Goal: Information Seeking & Learning: Check status

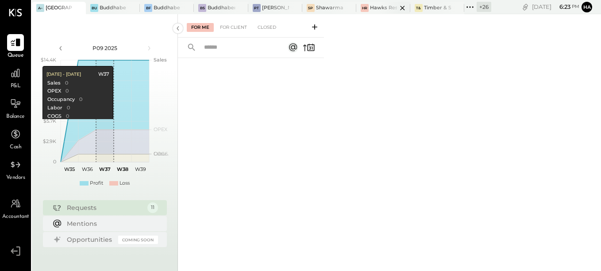
click at [379, 8] on div at bounding box center [394, 8] width 31 height 12
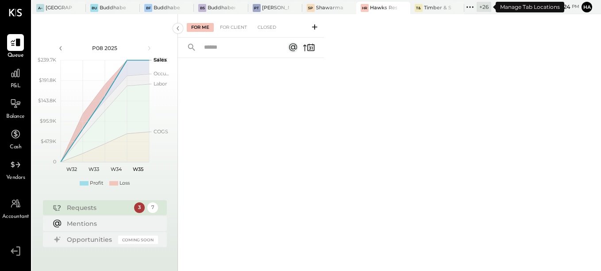
click at [481, 7] on div "+ 26" at bounding box center [483, 7] width 15 height 10
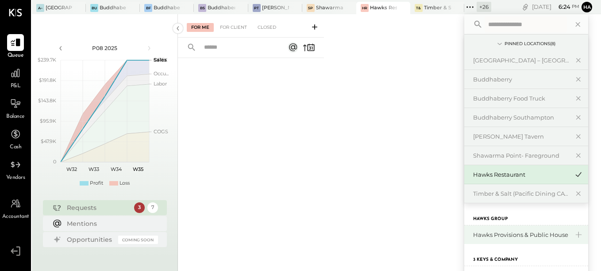
click at [506, 235] on div "Hawks Provisions & Public House" at bounding box center [521, 234] width 96 height 8
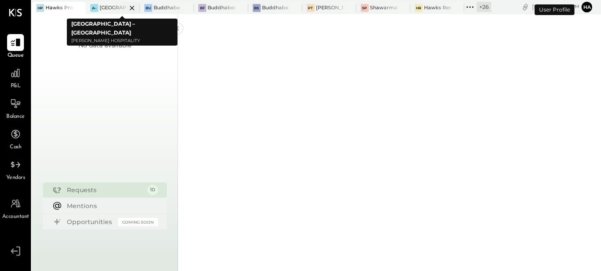
click at [135, 7] on icon at bounding box center [131, 8] width 11 height 11
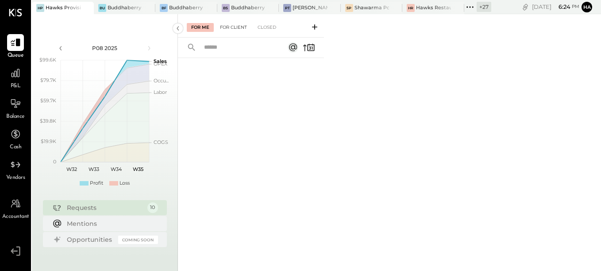
click at [240, 26] on div "For Client" at bounding box center [233, 27] width 36 height 9
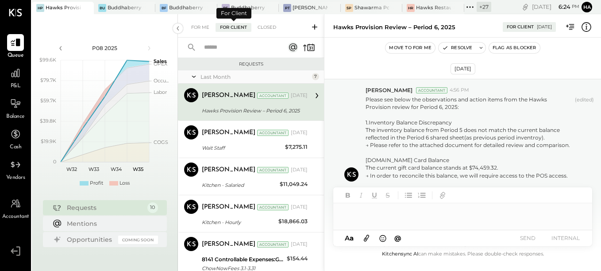
scroll to position [233, 0]
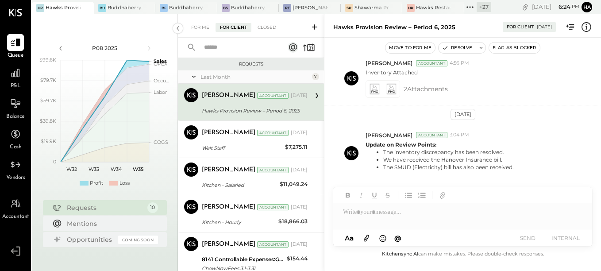
click at [275, 99] on div "[PERSON_NAME] Accountant" at bounding box center [245, 95] width 87 height 9
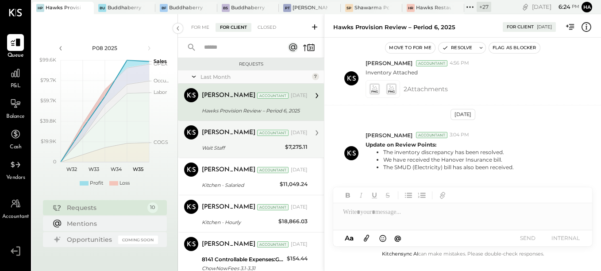
click at [232, 141] on div "[PERSON_NAME] Accountant [DATE] Wait Staff $7,275.11 We have corrected the payr…" at bounding box center [255, 139] width 106 height 28
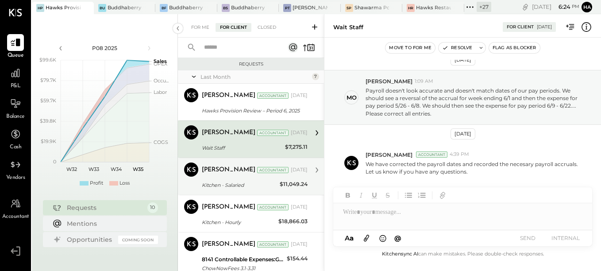
click at [227, 168] on div "[PERSON_NAME]" at bounding box center [229, 169] width 54 height 9
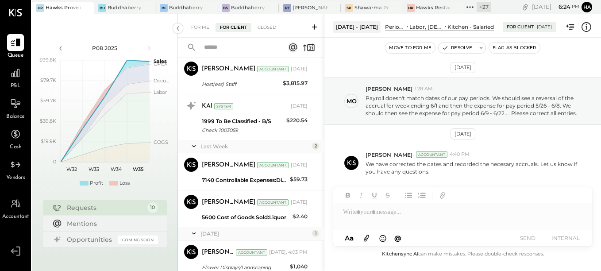
scroll to position [252, 0]
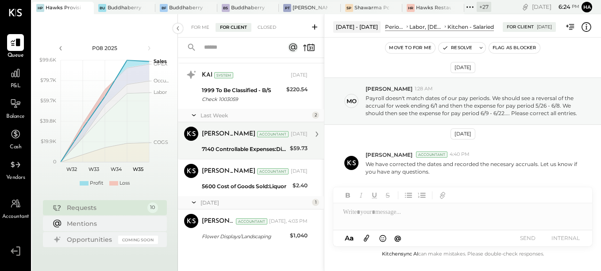
click at [236, 142] on div "[PERSON_NAME] Accountant [DATE] 7140 Controllable Expenses:Direct Operating Exp…" at bounding box center [255, 140] width 106 height 28
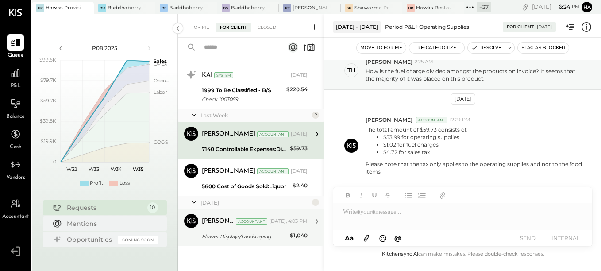
click at [231, 230] on div "[PERSON_NAME] Accountant [DATE], 4:03 PM Flower Displays/Landscaping $1,040 Hi …" at bounding box center [255, 228] width 106 height 28
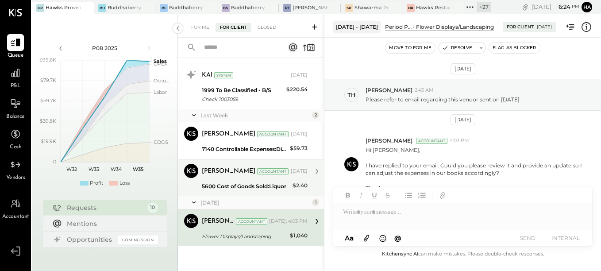
click at [234, 191] on div "[PERSON_NAME] Accountant [PERSON_NAME] Accountant [DATE] 5600 Cost of Goods Sol…" at bounding box center [251, 177] width 146 height 37
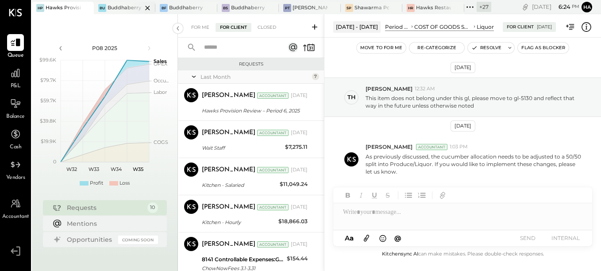
click at [132, 4] on div at bounding box center [139, 8] width 31 height 12
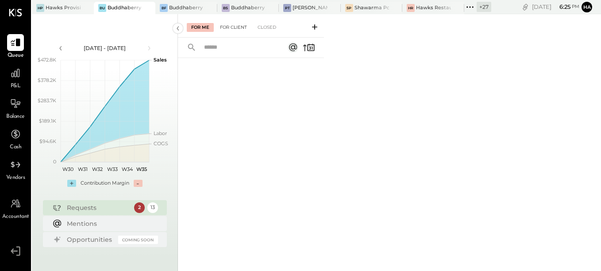
click at [238, 28] on div "For Client" at bounding box center [233, 27] width 36 height 9
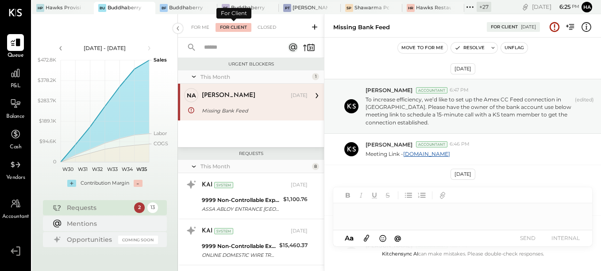
scroll to position [321, 0]
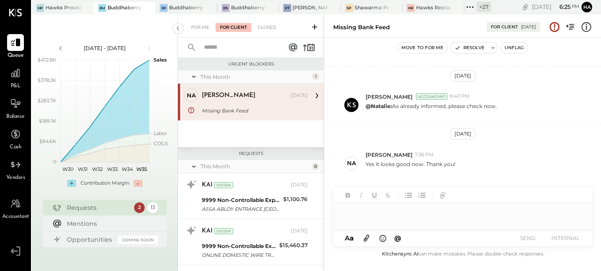
click at [271, 101] on div "[PERSON_NAME] [DATE]" at bounding box center [255, 95] width 106 height 12
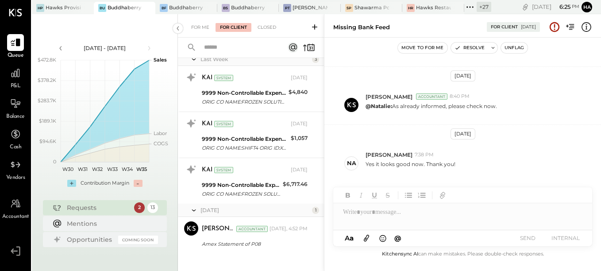
scroll to position [532, 0]
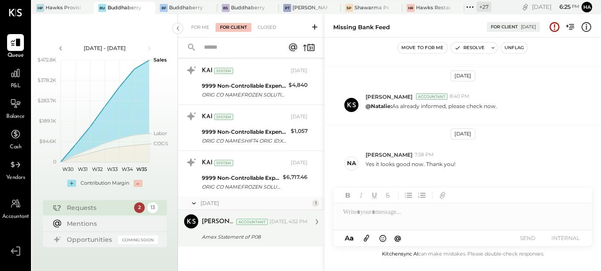
click at [247, 234] on div "Amex Statement of P08" at bounding box center [253, 236] width 103 height 9
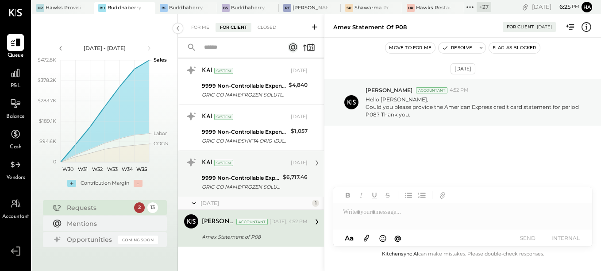
click at [253, 188] on div "ORIG CO NAME:FROZEN SOLUTIONS ORIG ID:XXXXXX6202 DESC DATE:250806 CO ENTRY DESC…" at bounding box center [241, 186] width 78 height 9
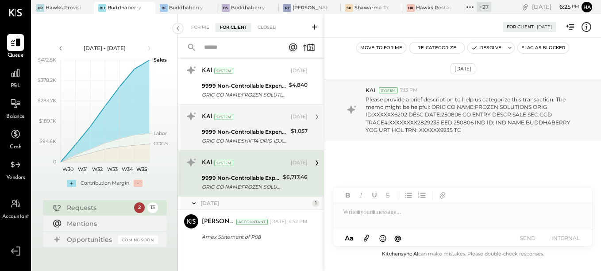
click at [243, 131] on div "9999 Non-Controllable Expenses:Other Income and Expenses:To Be Classified P&L" at bounding box center [245, 131] width 86 height 9
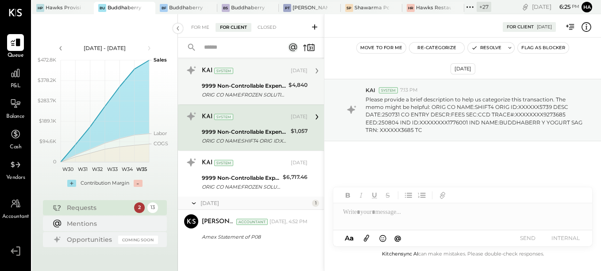
click at [261, 87] on div "9999 Non-Controllable Expenses:Other Income and Expenses:To Be Classified P&L" at bounding box center [244, 85] width 84 height 9
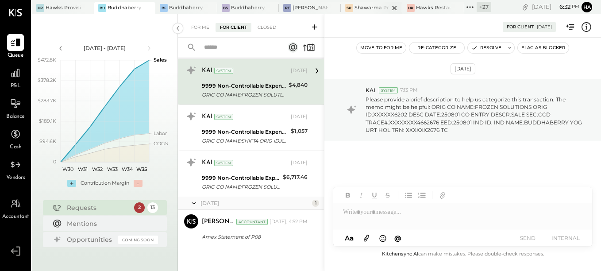
click at [353, 8] on div "SP" at bounding box center [349, 8] width 8 height 8
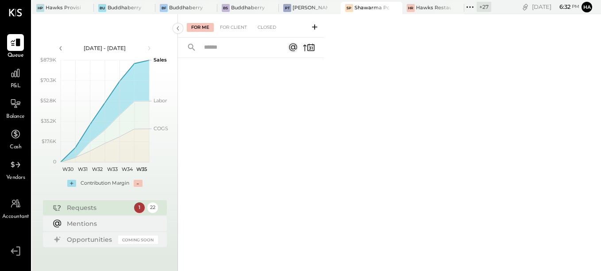
click at [484, 6] on div "+ 27" at bounding box center [483, 7] width 15 height 10
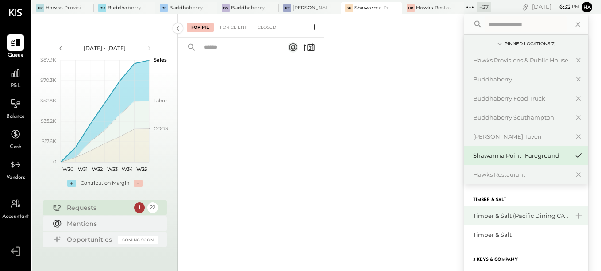
click at [494, 217] on div "Timber & Salt (Pacific Dining CA1 LLC)" at bounding box center [521, 215] width 96 height 8
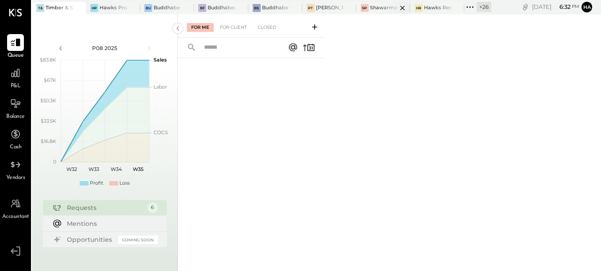
click at [382, 4] on div at bounding box center [394, 8] width 31 height 12
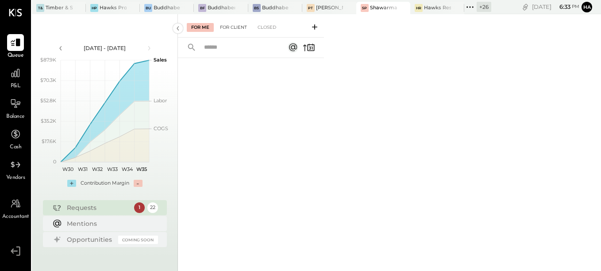
click at [227, 25] on div "For Client" at bounding box center [233, 27] width 36 height 9
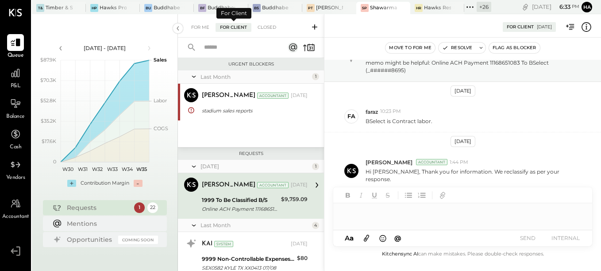
scroll to position [31, 0]
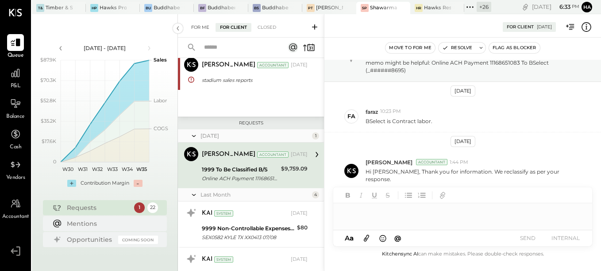
click at [203, 25] on div "For Me" at bounding box center [200, 27] width 27 height 9
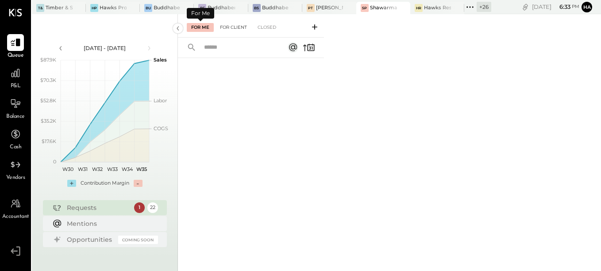
click at [226, 26] on div "For Client" at bounding box center [233, 27] width 36 height 9
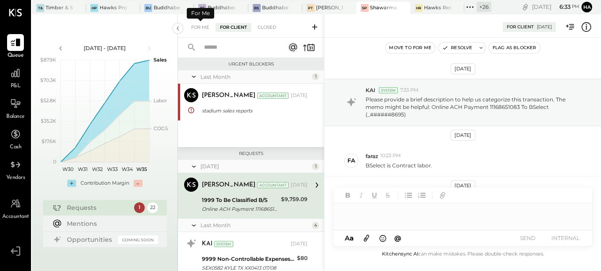
scroll to position [44, 0]
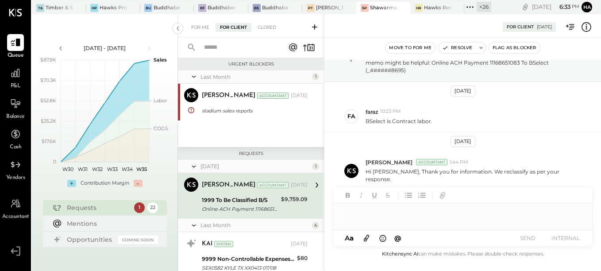
click at [213, 216] on div "[PERSON_NAME] Accountant [PERSON_NAME] Accountant [DATE] 1999 To Be Classified …" at bounding box center [251, 196] width 146 height 46
click at [227, 203] on div "1999 To Be Classified B/S" at bounding box center [240, 199] width 77 height 9
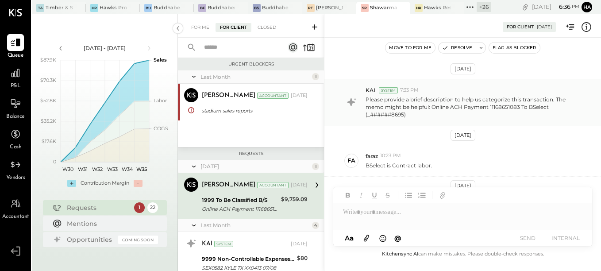
scroll to position [44, 0]
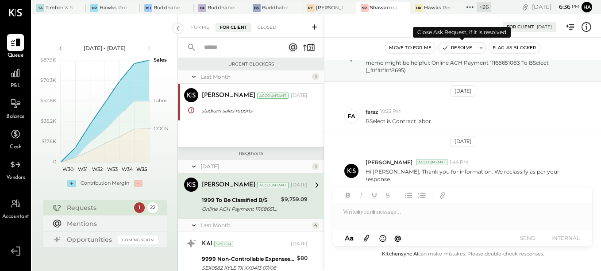
click at [466, 48] on button "Resolve" at bounding box center [456, 47] width 37 height 11
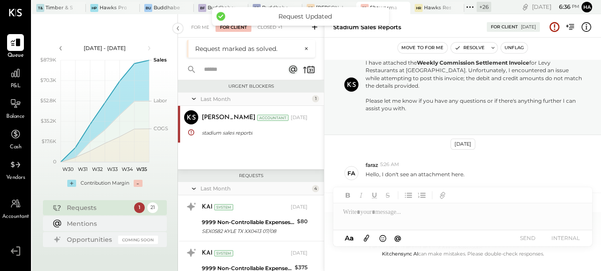
scroll to position [126, 0]
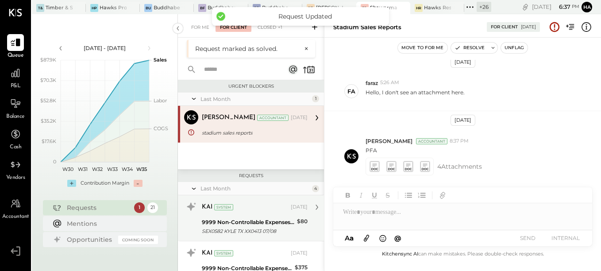
click at [237, 216] on div "KAI System [DATE] 9999 Non-Controllable Expenses:Other Income and Expenses:To B…" at bounding box center [255, 217] width 106 height 37
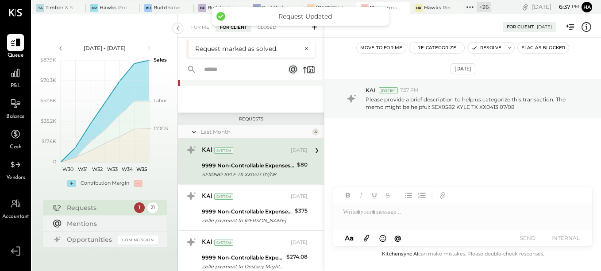
scroll to position [88, 0]
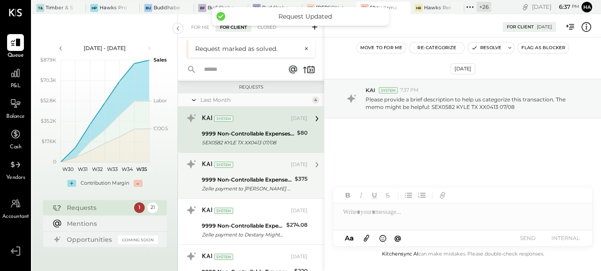
click at [228, 175] on div "9999 Non-Controllable Expenses:Other Income and Expenses:To Be Classified P&L" at bounding box center [247, 179] width 90 height 9
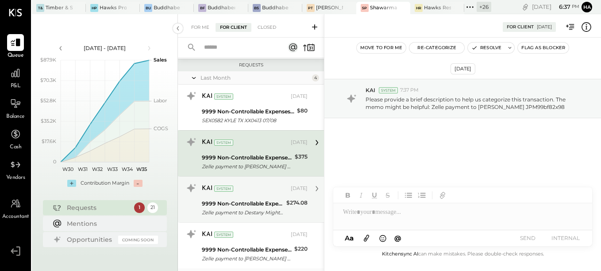
click at [249, 204] on div "9999 Non-Controllable Expenses:Other Income and Expenses:To Be Classified P&L" at bounding box center [243, 203] width 82 height 9
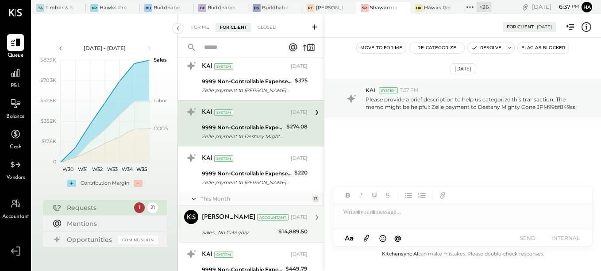
scroll to position [177, 0]
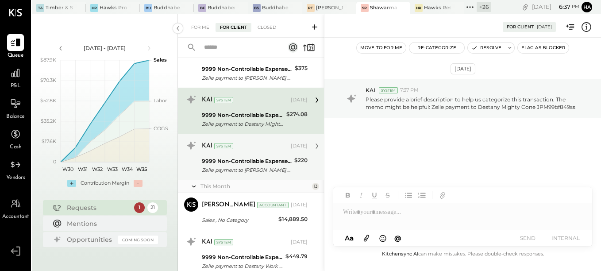
click at [245, 162] on div "9999 Non-Controllable Expenses:Other Income and Expenses:To Be Classified P&L" at bounding box center [247, 161] width 90 height 9
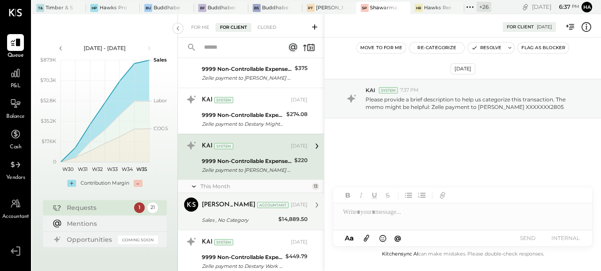
click at [237, 218] on div "Sales , No Category" at bounding box center [239, 219] width 74 height 9
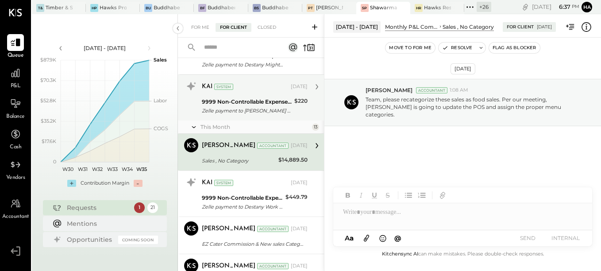
scroll to position [265, 0]
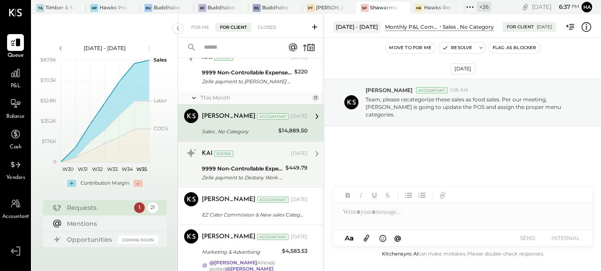
click at [245, 165] on div "9999 Non-Controllable Expenses:Other Income and Expenses:To Be Classified P&L" at bounding box center [242, 168] width 81 height 9
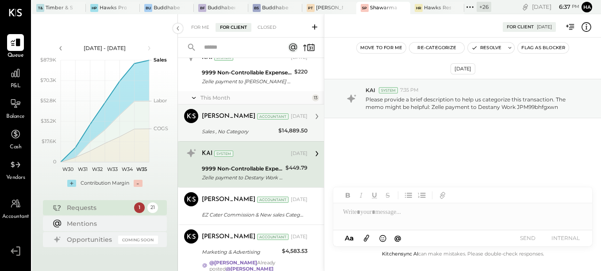
click at [269, 125] on div "[PERSON_NAME] Accountant [DATE] Sales , No Category $14,889.50 Team, please rec…" at bounding box center [255, 123] width 106 height 28
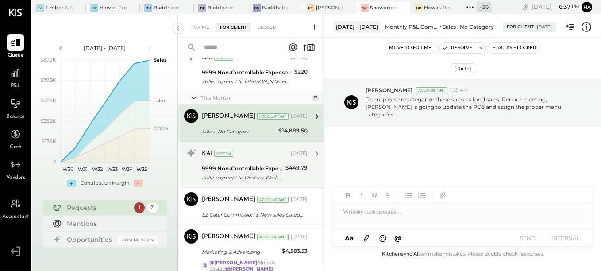
click at [258, 163] on div "9999 Non-Controllable Expenses:Other Income and Expenses:To Be Classified P&L Z…" at bounding box center [242, 172] width 81 height 19
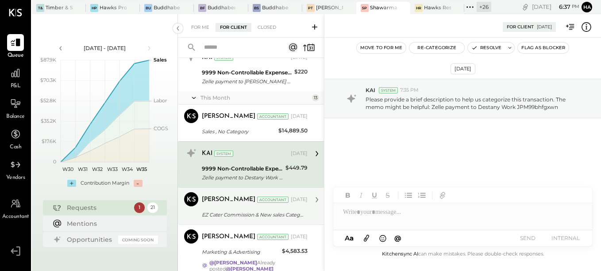
click at [230, 210] on div "EZ Cater Commission & New sales Category" at bounding box center [253, 214] width 103 height 11
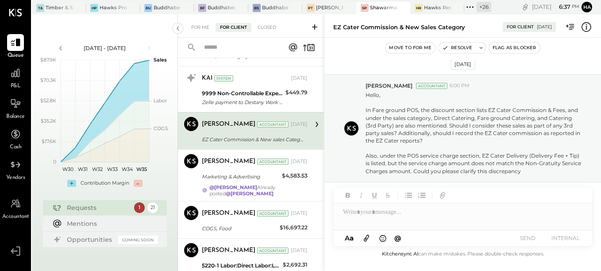
scroll to position [354, 0]
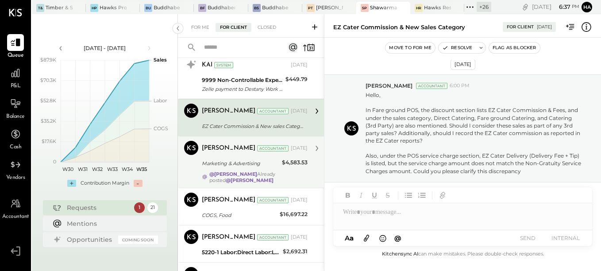
click at [273, 168] on div "Marketing & Advertising" at bounding box center [240, 163] width 77 height 9
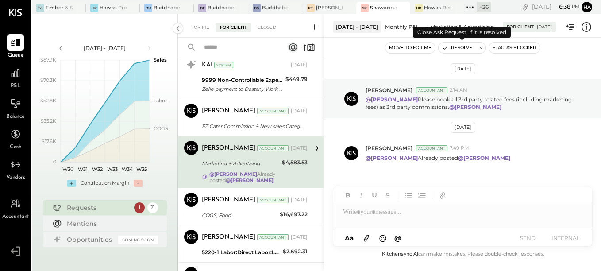
click at [461, 47] on button "Resolve" at bounding box center [456, 47] width 37 height 11
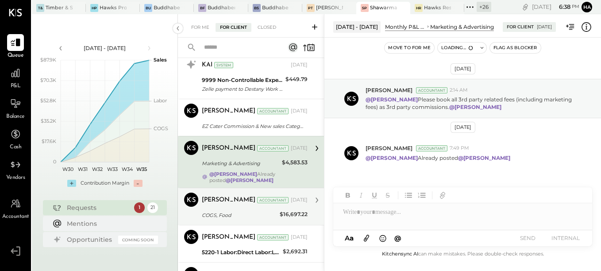
click at [265, 199] on div "Accountant" at bounding box center [272, 200] width 31 height 6
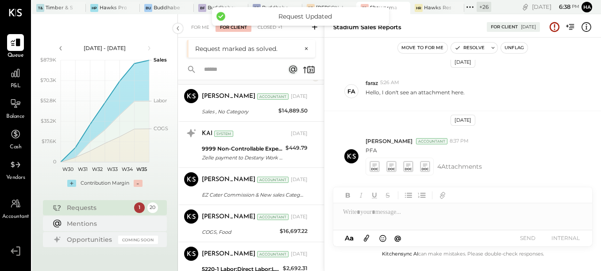
scroll to position [310, 0]
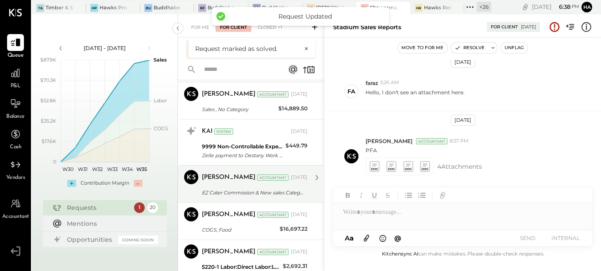
click at [229, 186] on div "[PERSON_NAME] Accountant [DATE] EZ Cater Commission & New sales Category Hello,…" at bounding box center [255, 184] width 106 height 28
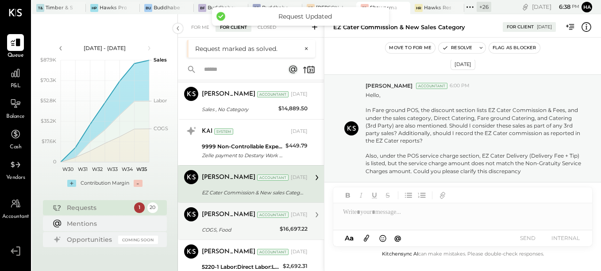
click at [241, 221] on div "[PERSON_NAME] Accountant [DATE]" at bounding box center [255, 214] width 106 height 12
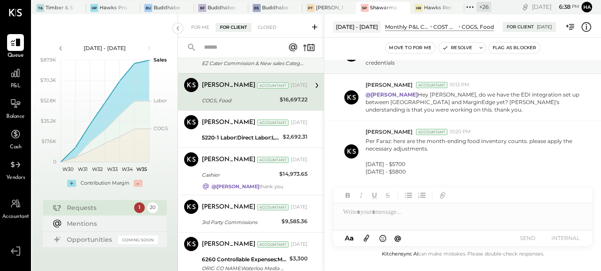
scroll to position [442, 0]
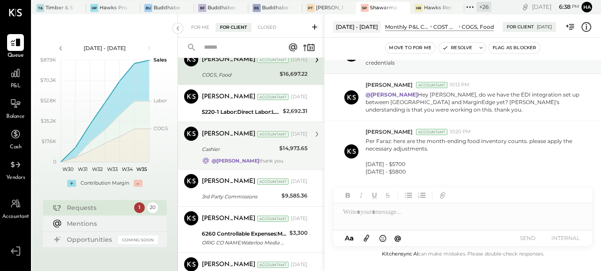
click at [233, 150] on div "Cashier" at bounding box center [239, 149] width 75 height 9
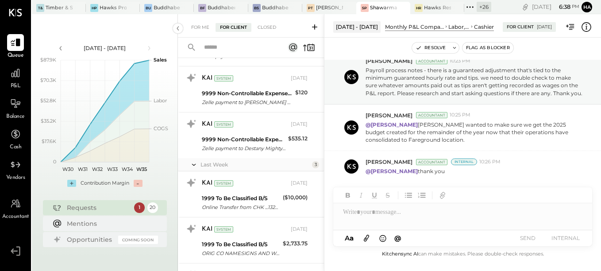
scroll to position [783, 0]
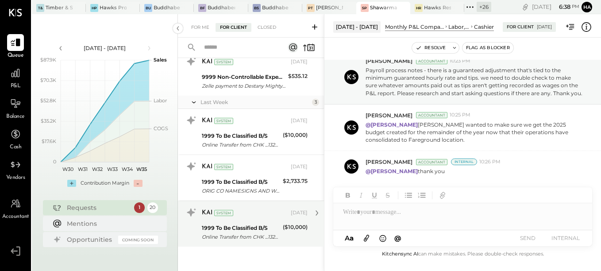
click at [245, 227] on div "1999 To Be Classified B/S" at bounding box center [241, 227] width 78 height 9
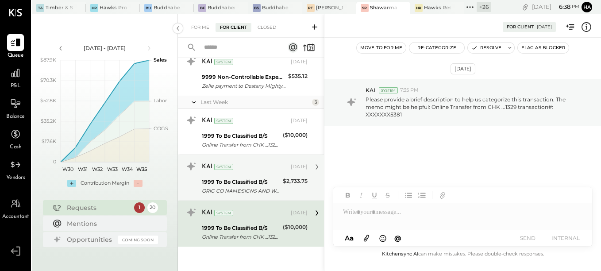
click at [252, 185] on div "1999 To Be Classified B/S" at bounding box center [241, 181] width 78 height 9
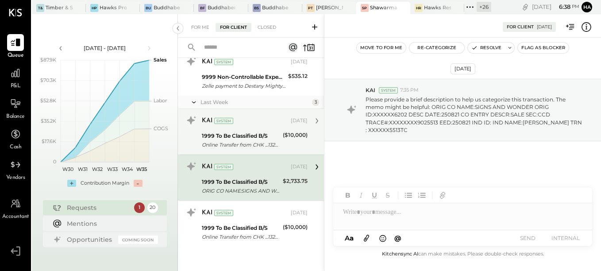
click at [247, 141] on div "Online Transfer from CHK ...1329 transaction#: XXXXXXX1912" at bounding box center [241, 144] width 78 height 9
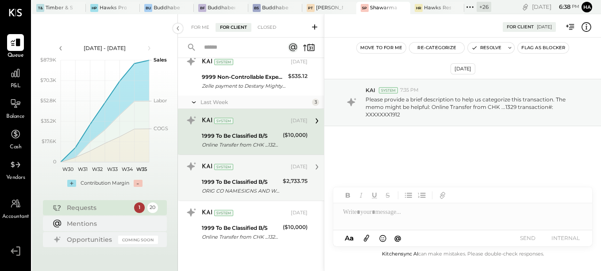
scroll to position [738, 0]
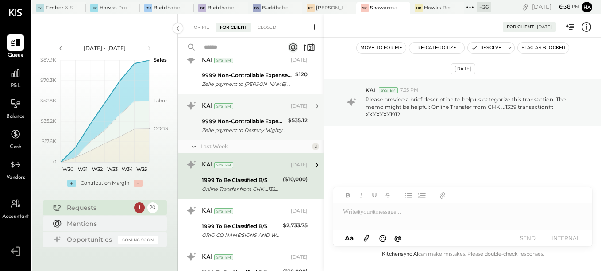
click at [246, 126] on div "Zelle payment to Destany Mighty Cone JPM99bitvid8" at bounding box center [244, 130] width 84 height 9
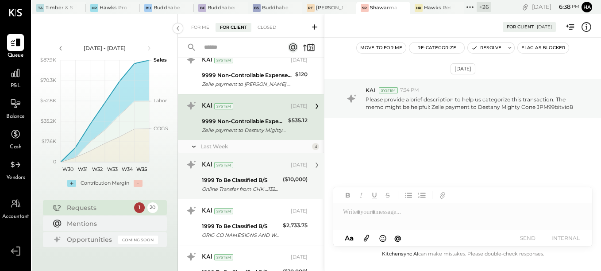
scroll to position [694, 0]
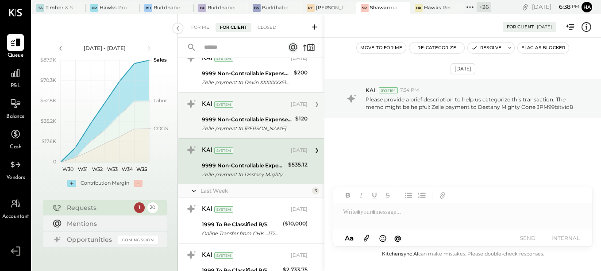
click at [260, 112] on div "KAI System [DATE]" at bounding box center [255, 104] width 106 height 15
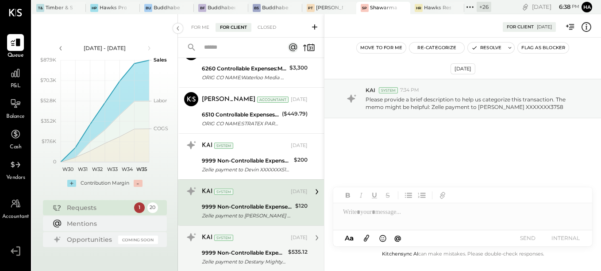
scroll to position [606, 0]
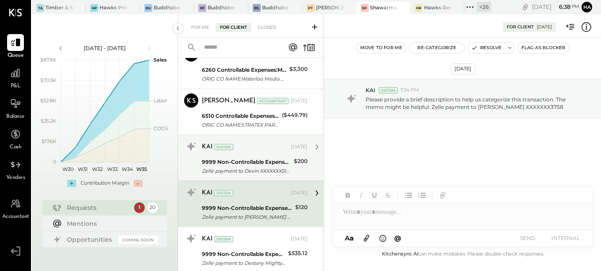
click at [252, 164] on div "9999 Non-Controllable Expenses:Other Income and Expenses:To Be Classified P&L" at bounding box center [246, 161] width 89 height 9
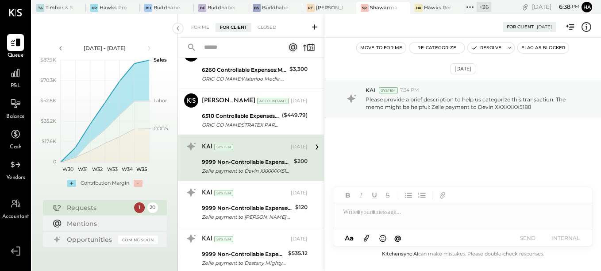
scroll to position [562, 0]
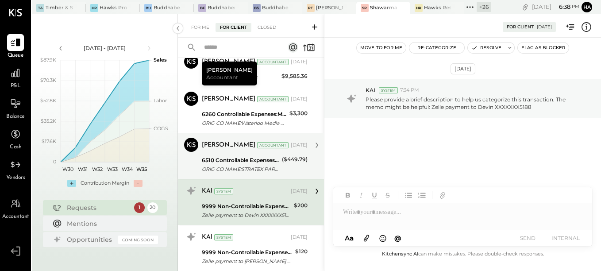
click at [237, 165] on div "ORIG CO NAME:STRATEX PARTNERS ORIG ID:XXXXXX0473 DESC DATE:250725 CO ENTRY DESC…" at bounding box center [240, 169] width 77 height 9
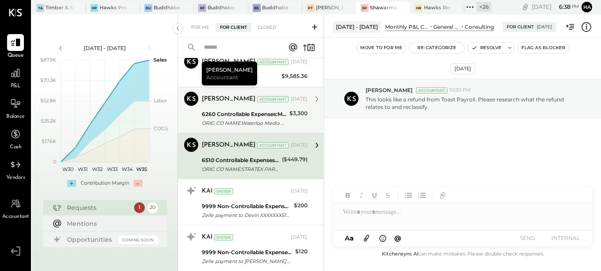
click at [252, 111] on div "6260 Controllable Expenses:Marketing & Advertising:Advertising & Promotions" at bounding box center [244, 114] width 85 height 9
